Goal: Check status: Check status

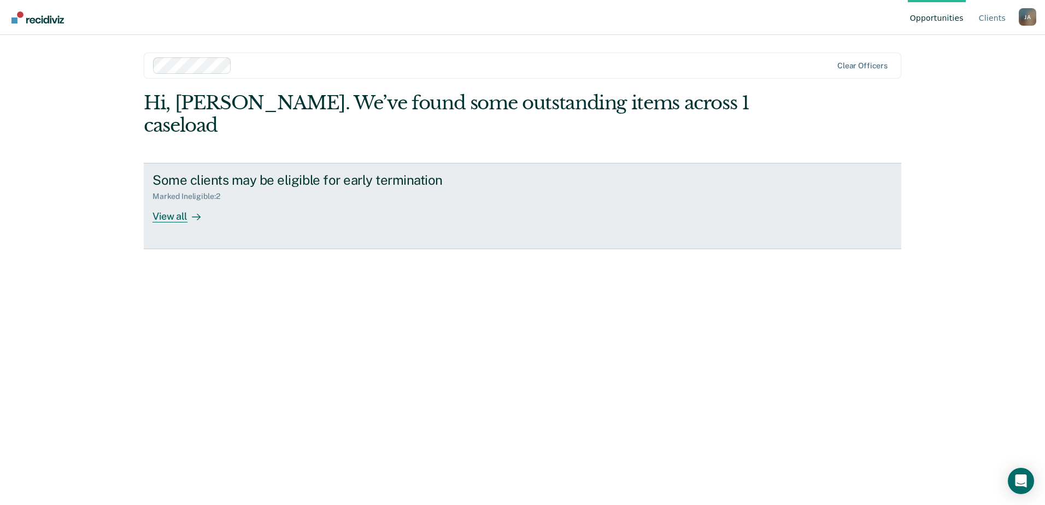
click at [171, 201] on div "View all" at bounding box center [182, 211] width 61 height 21
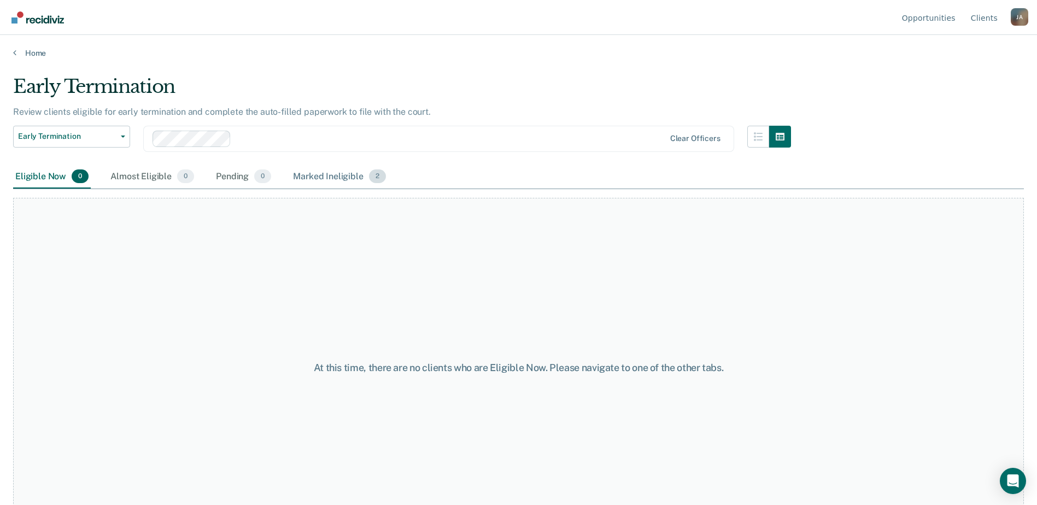
click at [357, 175] on div "Marked Ineligible 2" at bounding box center [339, 177] width 97 height 24
